Goal: Information Seeking & Learning: Find specific fact

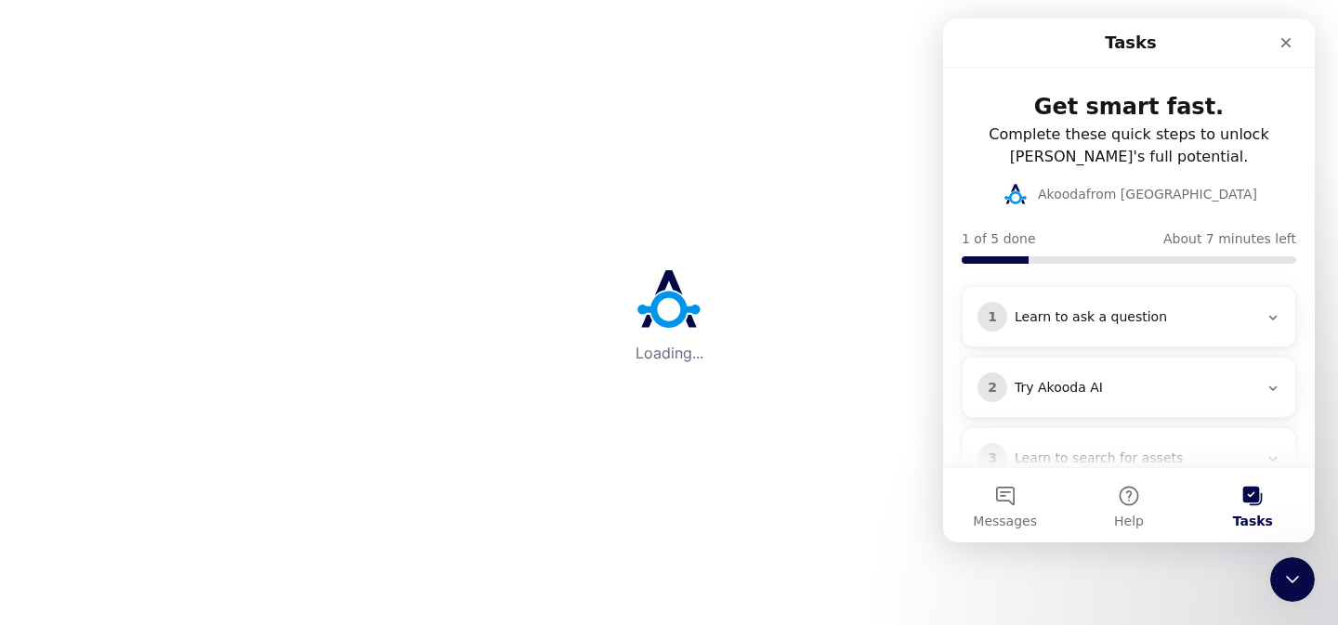
scroll to position [110, 0]
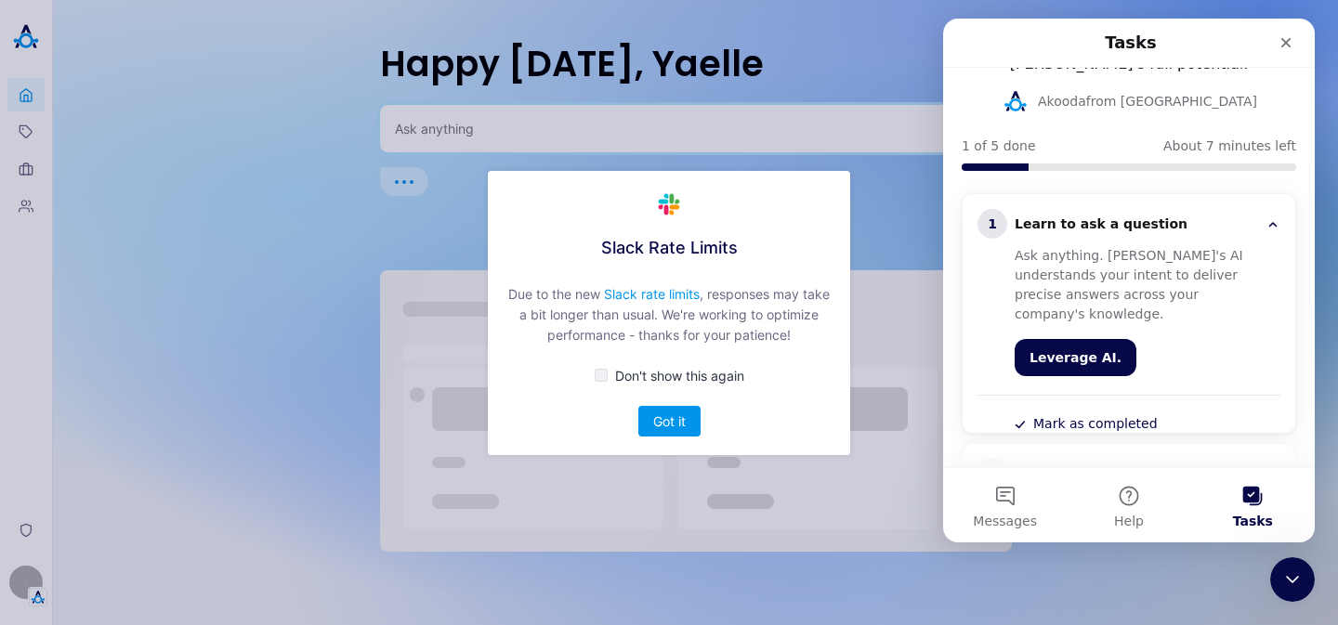
scroll to position [49, 0]
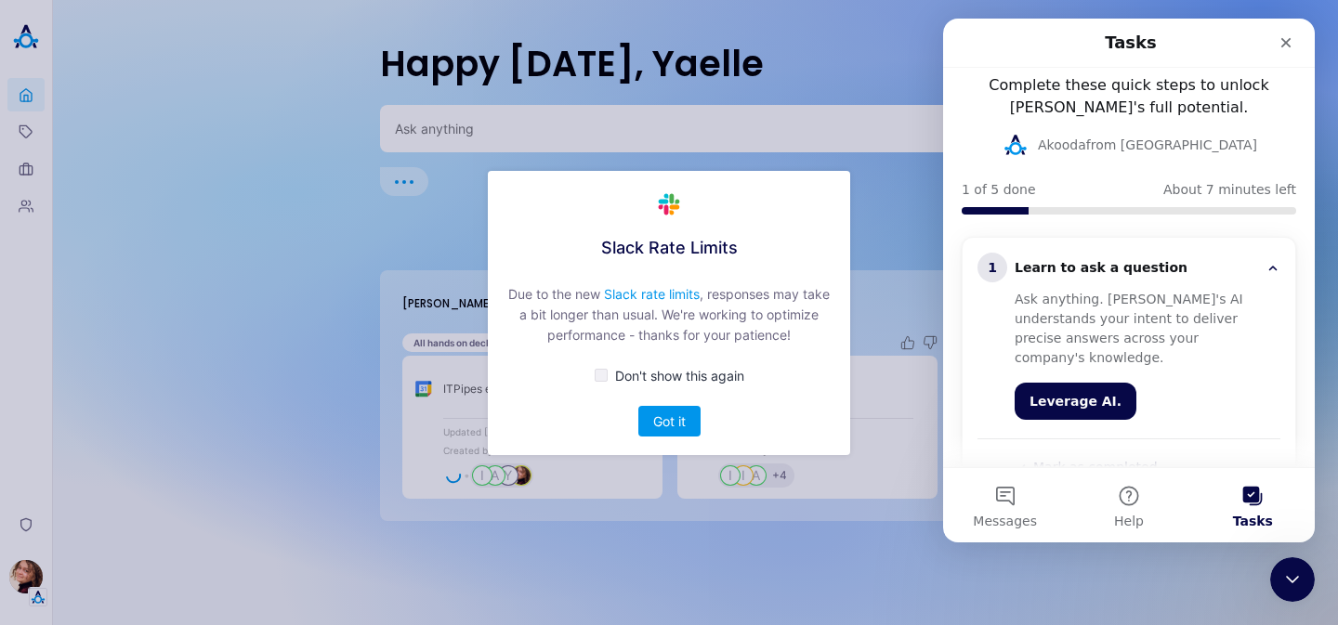
click at [681, 381] on span "Don't show this again" at bounding box center [679, 376] width 129 height 16
checkbox input "true"
click at [681, 421] on button "Got it" at bounding box center [669, 421] width 62 height 31
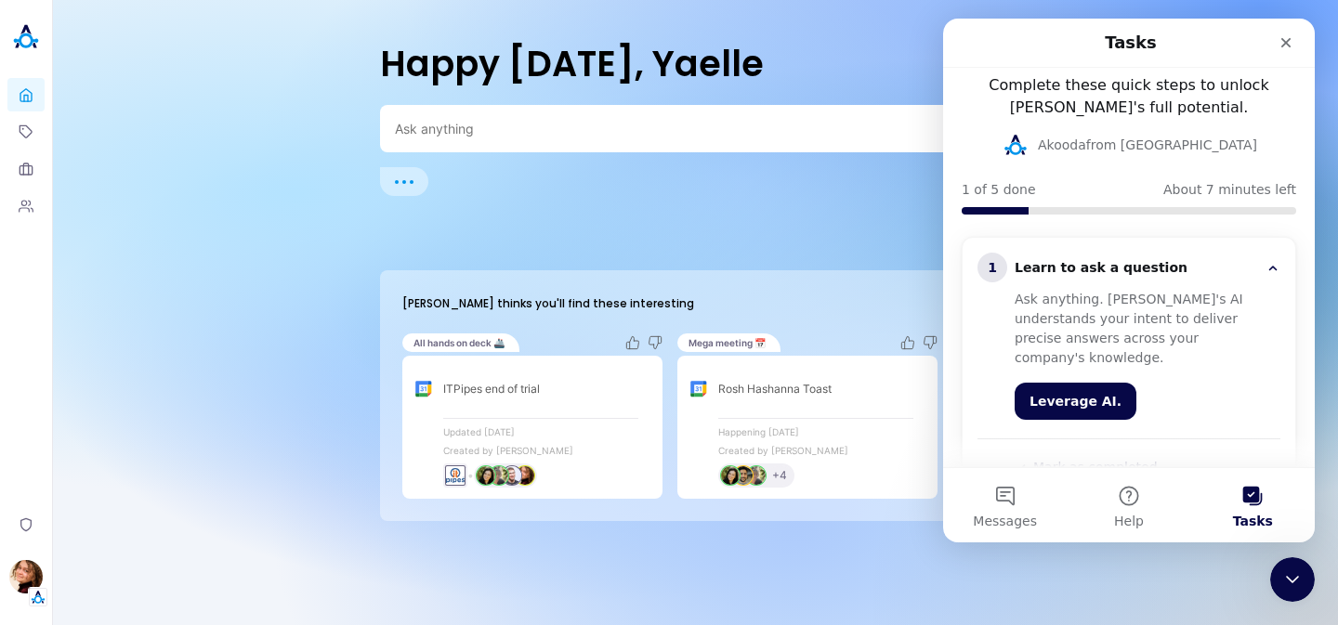
click at [682, 125] on textarea at bounding box center [673, 129] width 557 height 18
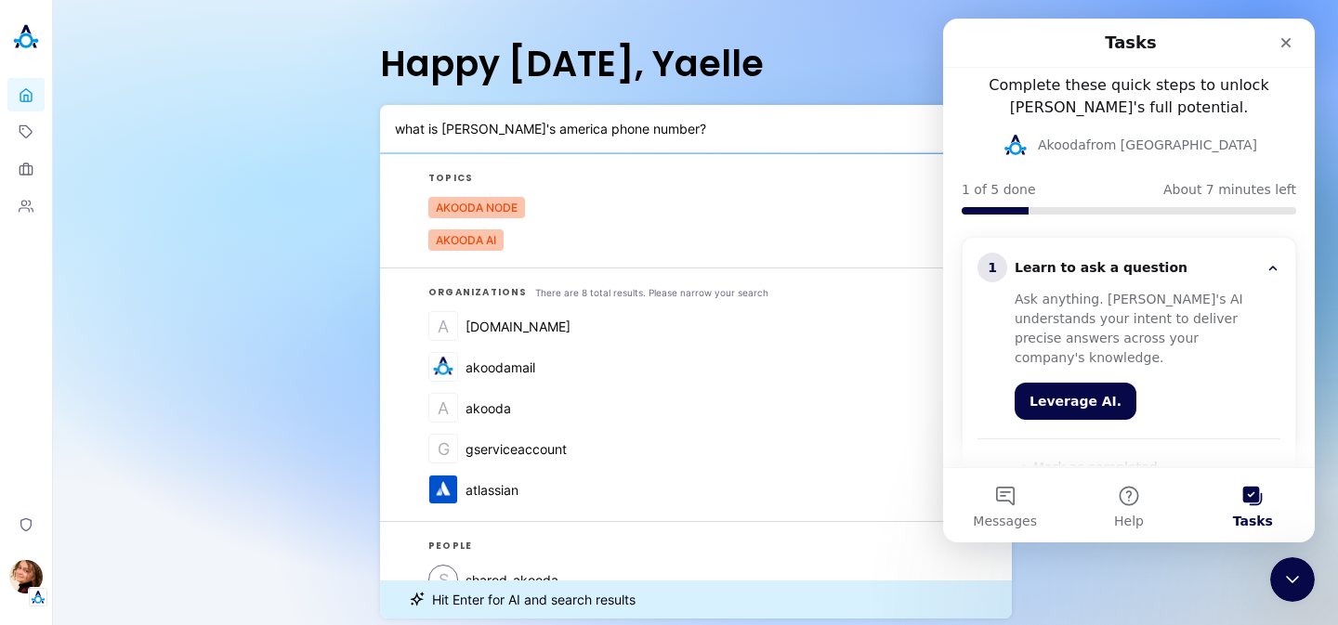
type textarea "what is [PERSON_NAME]'s america phone number?"
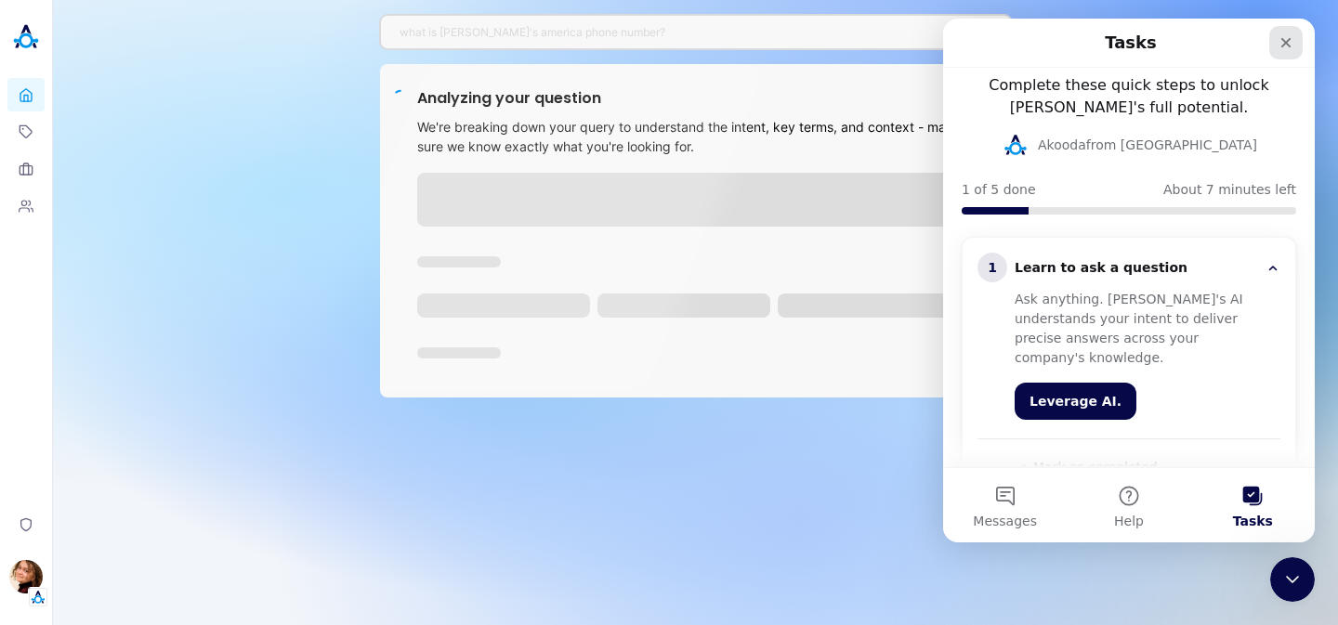
click at [1291, 46] on icon "Close" at bounding box center [1285, 42] width 15 height 15
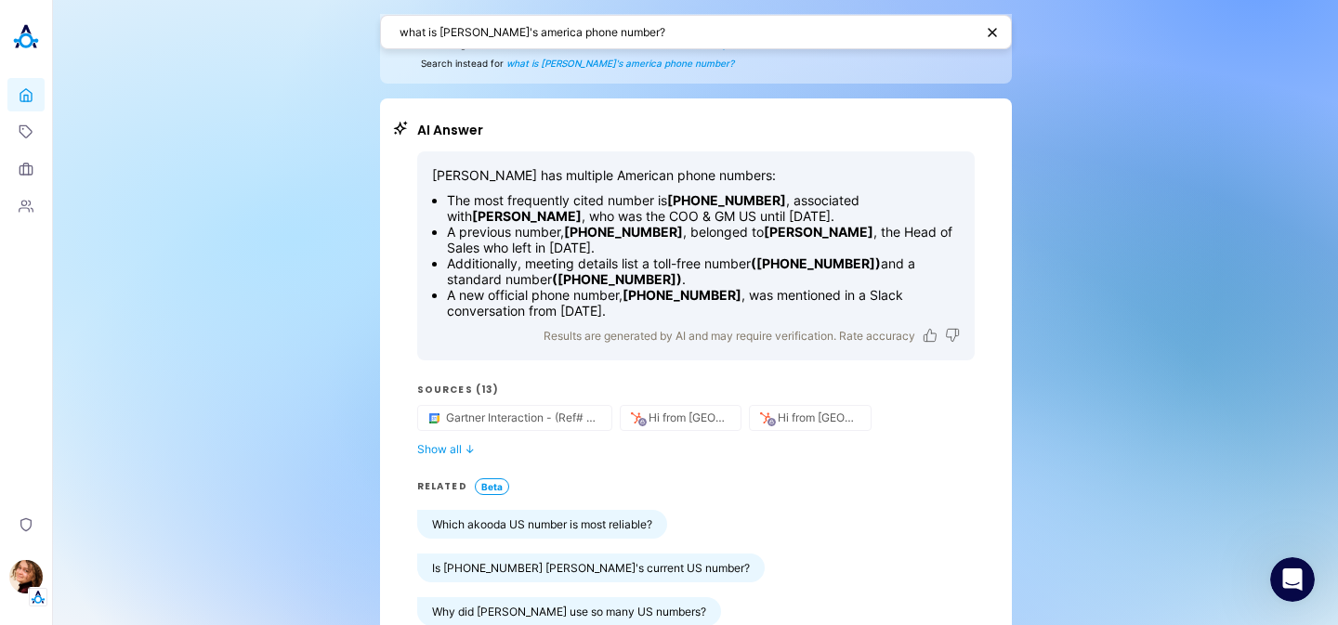
scroll to position [42, 0]
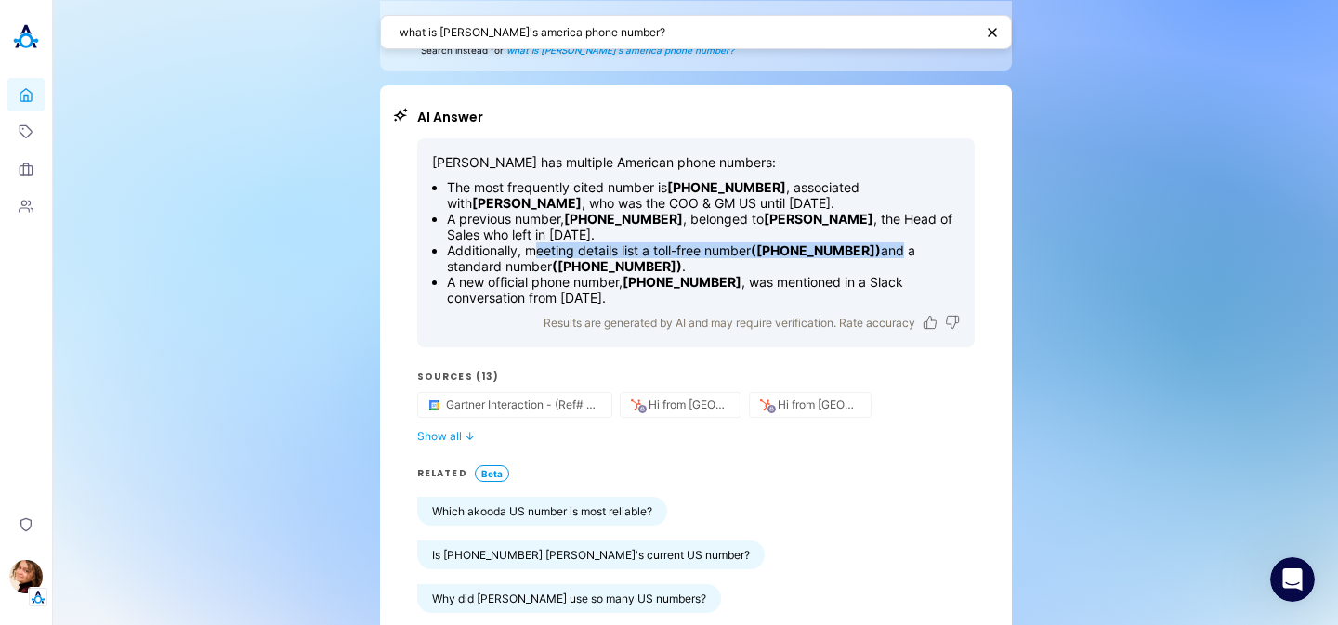
drag, startPoint x: 554, startPoint y: 255, endPoint x: 899, endPoint y: 253, distance: 345.6
click at [900, 253] on li "Additionally, meeting details list a toll-free number ([PHONE_NUMBER]) and a st…" at bounding box center [703, 258] width 513 height 32
click at [899, 253] on li "Additionally, meeting details list a toll-free number ([PHONE_NUMBER]) and a st…" at bounding box center [703, 258] width 513 height 32
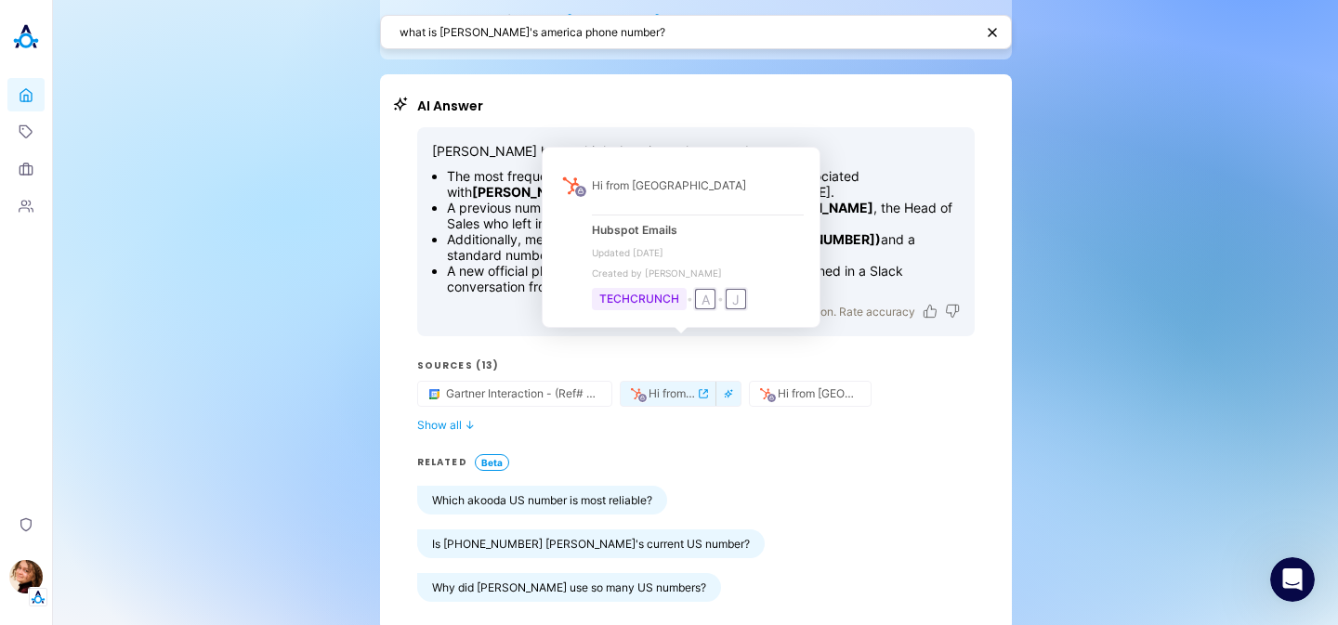
scroll to position [200, 0]
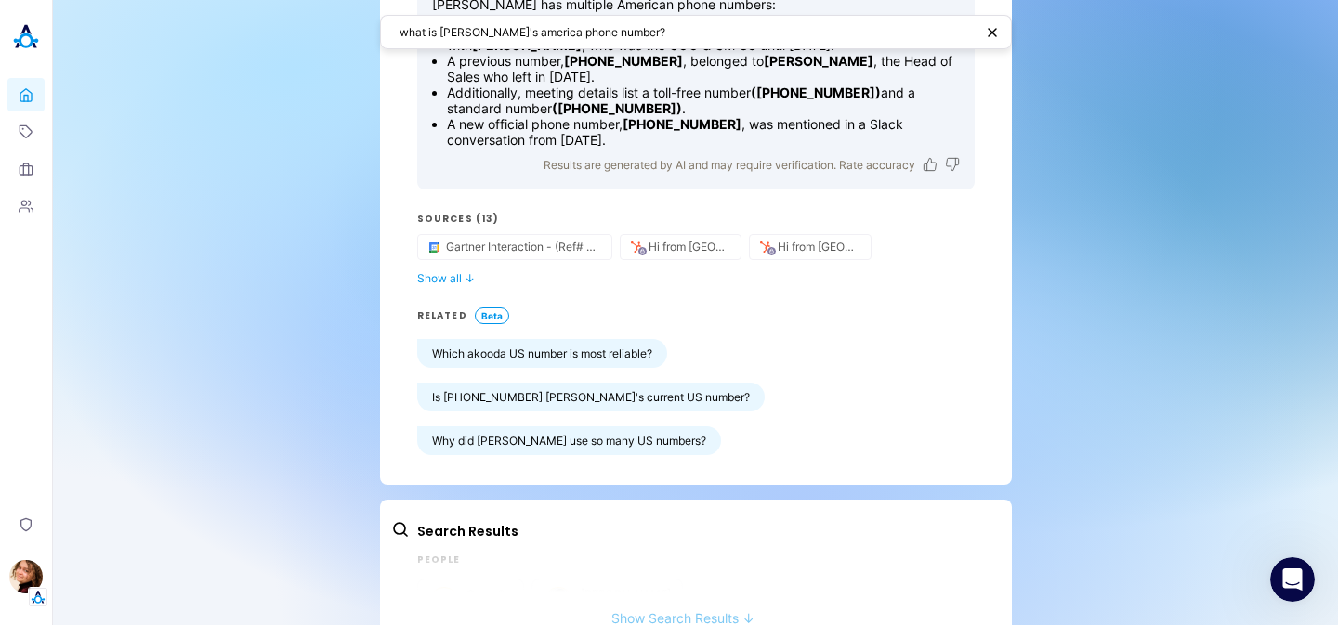
click at [667, 592] on button "Show Search Results ↓" at bounding box center [682, 609] width 583 height 34
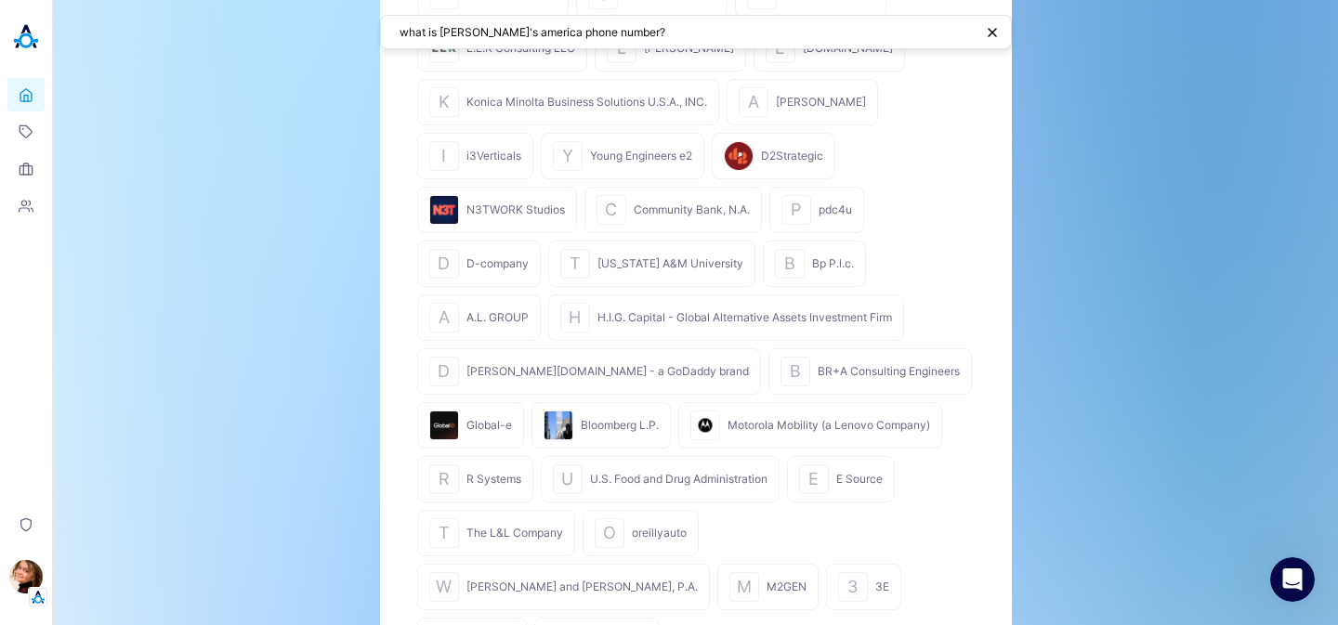
scroll to position [0, 0]
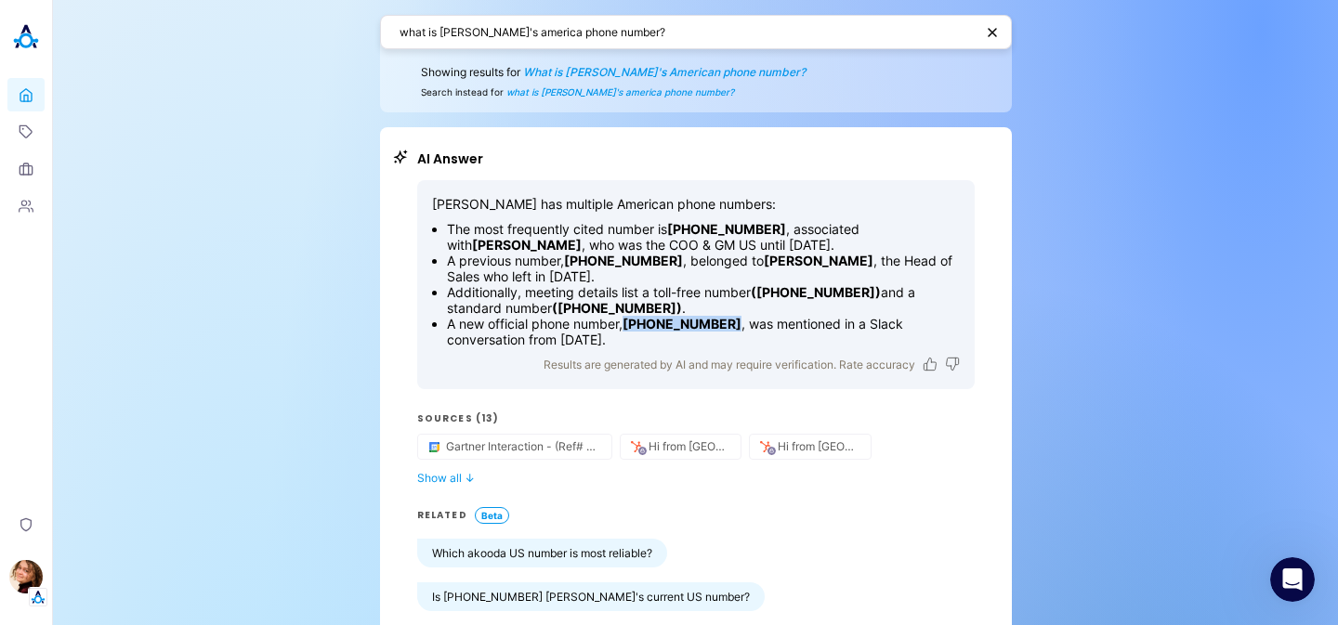
drag, startPoint x: 729, startPoint y: 321, endPoint x: 629, endPoint y: 329, distance: 100.6
click at [629, 329] on strong "[PHONE_NUMBER]" at bounding box center [681, 324] width 119 height 16
copy strong "[PHONE_NUMBER]"
